Goal: Task Accomplishment & Management: Use online tool/utility

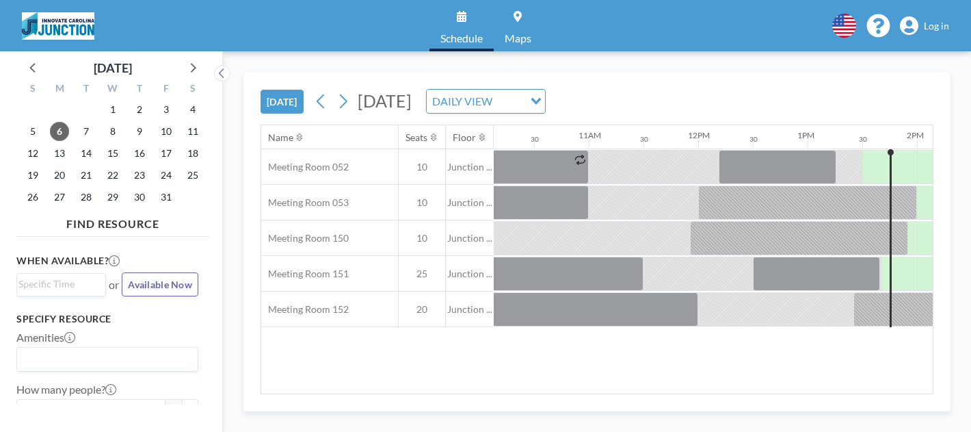
scroll to position [0, 1156]
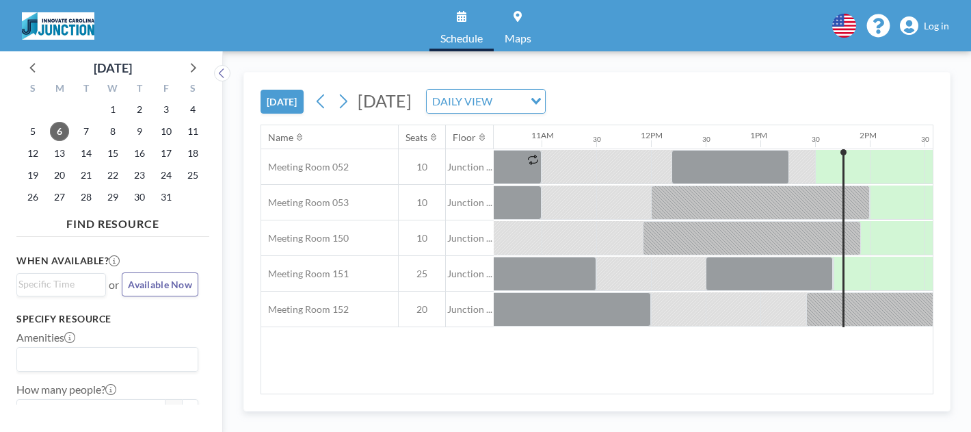
click at [517, 92] on input "Search for option" at bounding box center [509, 101] width 26 height 18
click at [507, 120] on li "WEEKLY VIEW" at bounding box center [507, 126] width 108 height 20
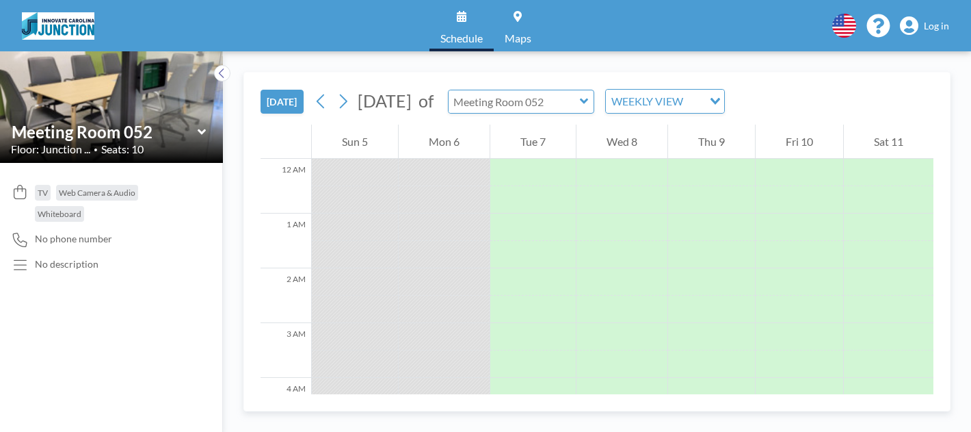
click at [484, 90] on input "text" at bounding box center [514, 101] width 131 height 23
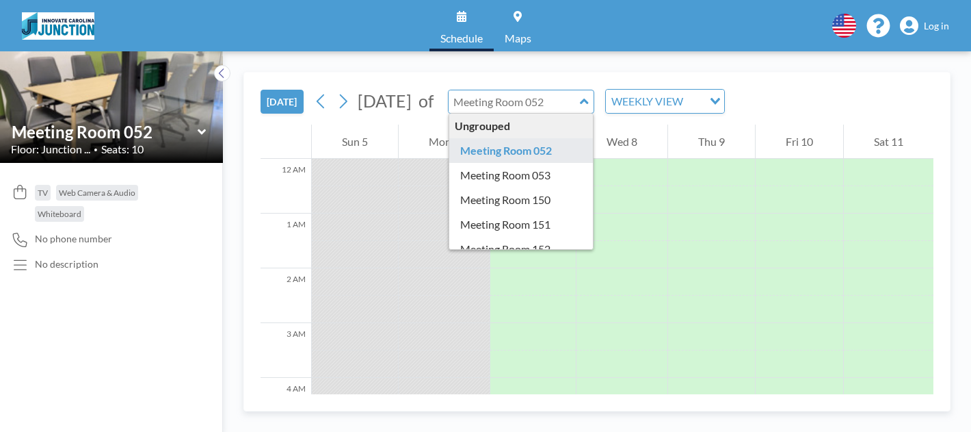
type input "Meeting Room 052"
click at [947, 21] on span "Log in" at bounding box center [936, 26] width 25 height 12
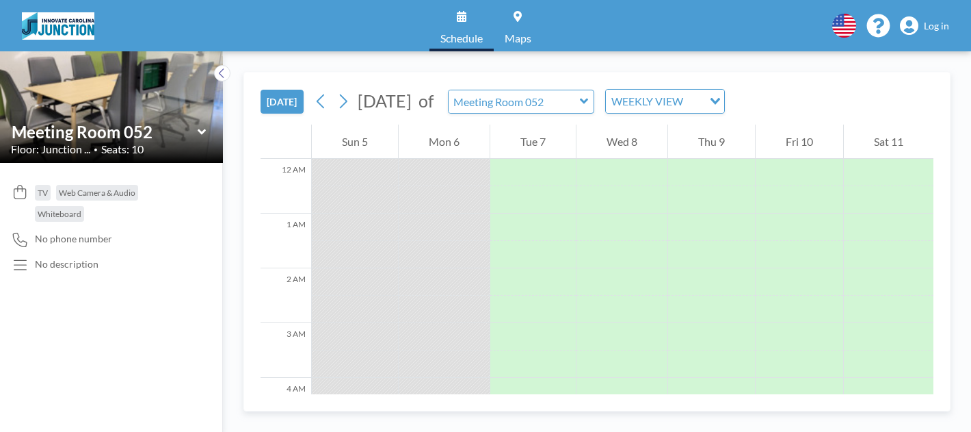
click at [949, 20] on span "Log in" at bounding box center [936, 26] width 25 height 12
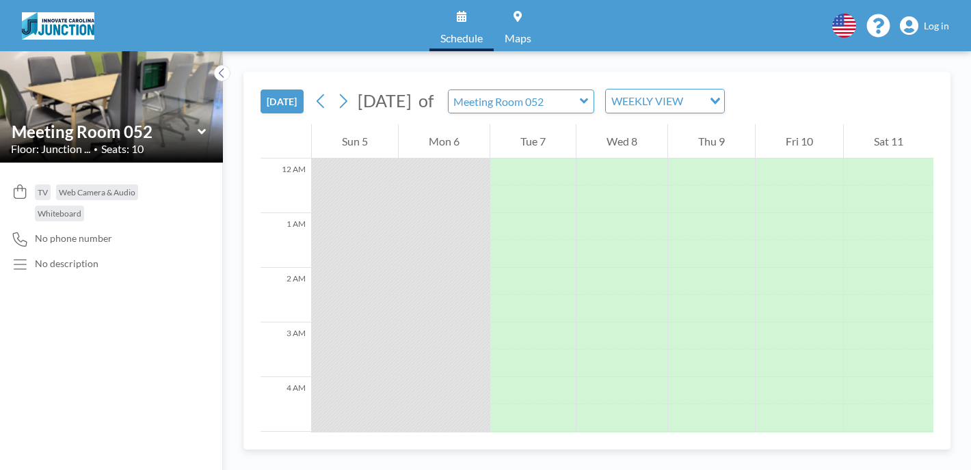
click at [940, 21] on span "Log in" at bounding box center [936, 26] width 25 height 12
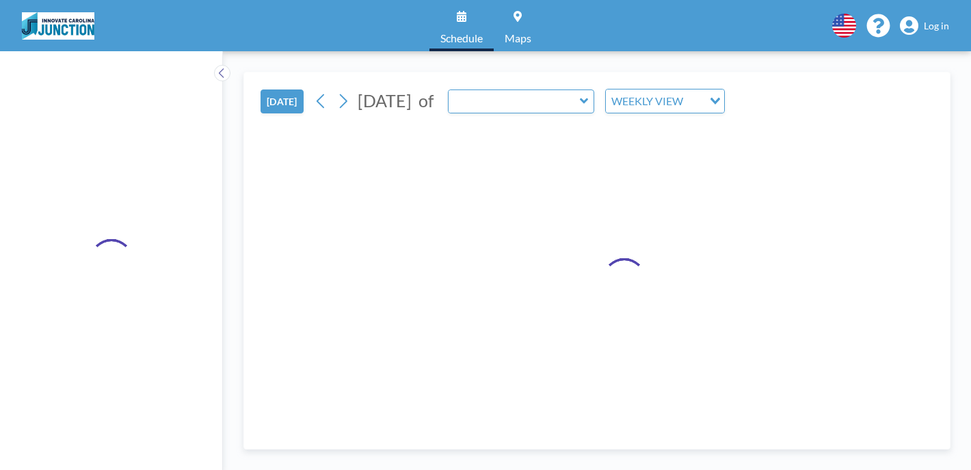
type input "Meeting Room 052"
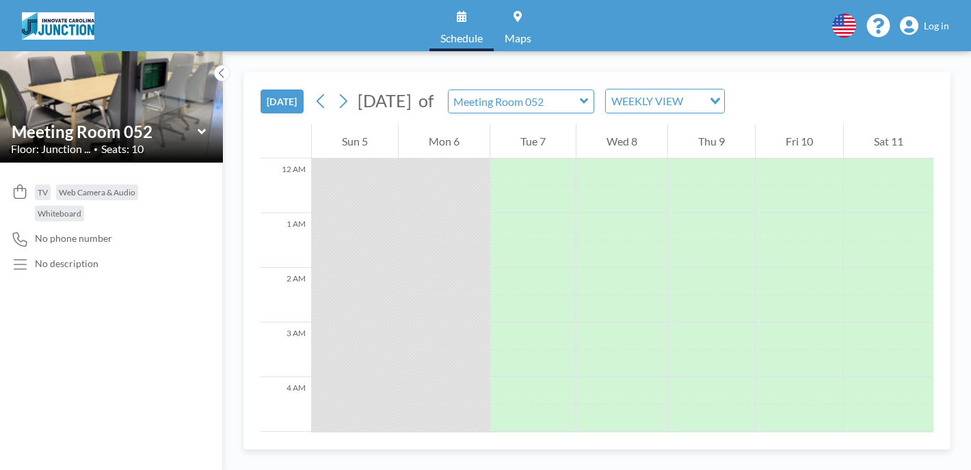
click at [944, 22] on span "Log in" at bounding box center [936, 26] width 25 height 12
